Goal: Task Accomplishment & Management: Complete application form

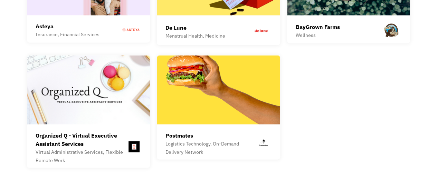
scroll to position [1975, 0]
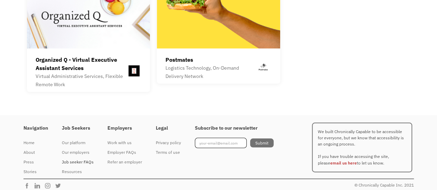
click at [77, 158] on div "Job seeker FAQs" at bounding box center [78, 162] width 32 height 8
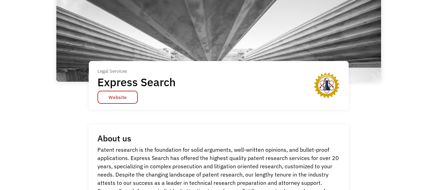
scroll to position [51, 0]
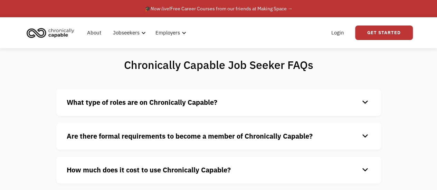
scroll to position [69, 0]
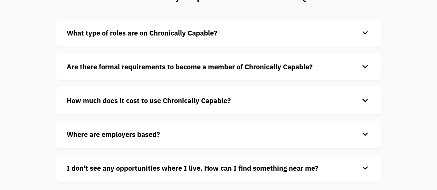
click at [90, 95] on div "How much does it cost to use Chronically Capable? keyboard_arrow_down Chronical…" at bounding box center [218, 100] width 325 height 27
click at [93, 103] on strong "How much does it cost to use Chronically Capable?" at bounding box center [149, 100] width 164 height 9
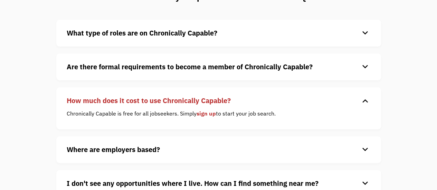
scroll to position [94, 0]
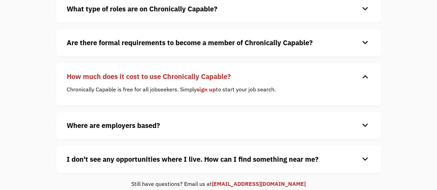
click at [105, 124] on strong "Where are employers based?" at bounding box center [113, 125] width 93 height 9
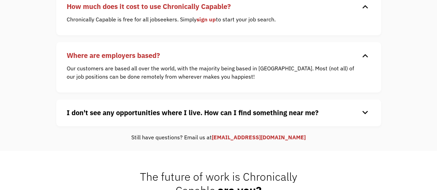
scroll to position [171, 0]
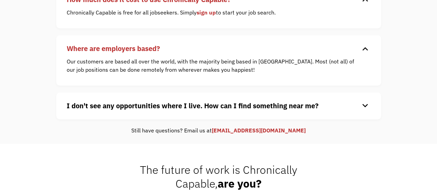
click at [118, 109] on strong "I don't see any opportunities where I live. How can I find something near me?" at bounding box center [193, 105] width 252 height 9
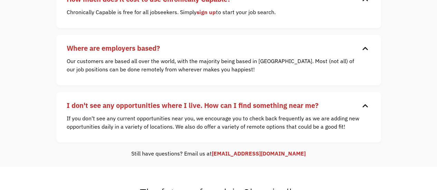
scroll to position [0, 0]
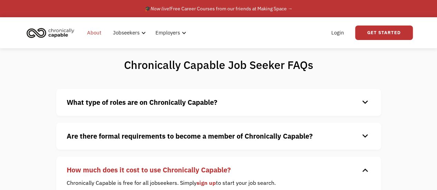
click at [93, 28] on link "About" at bounding box center [94, 33] width 22 height 22
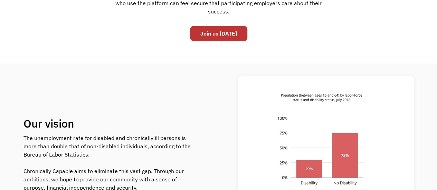
scroll to position [239, 0]
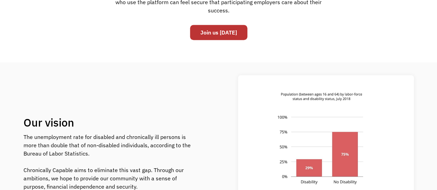
click at [203, 21] on div "Join us [DATE]" at bounding box center [218, 32] width 57 height 22
click at [205, 23] on div "Join us [DATE]" at bounding box center [218, 32] width 57 height 22
click at [206, 24] on div "Join us [DATE]" at bounding box center [218, 32] width 57 height 22
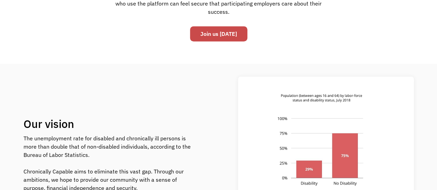
click at [212, 29] on link "Join us [DATE]" at bounding box center [218, 33] width 57 height 15
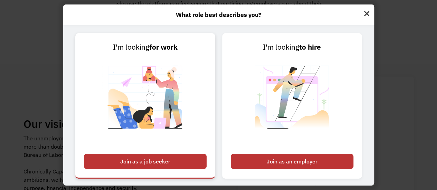
click at [203, 152] on link "I'm looking for work Join as a job seeker" at bounding box center [145, 106] width 140 height 146
